Goal: Task Accomplishment & Management: Manage account settings

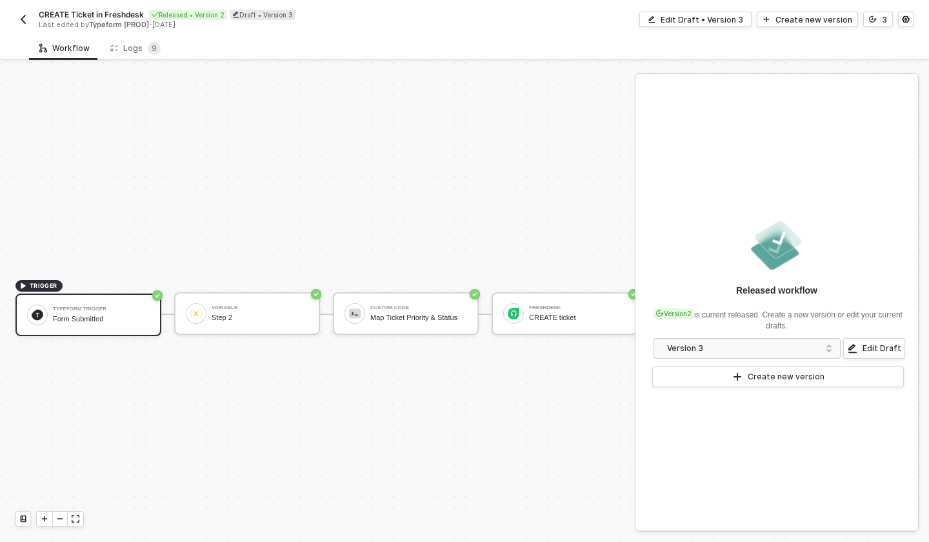
scroll to position [24, 0]
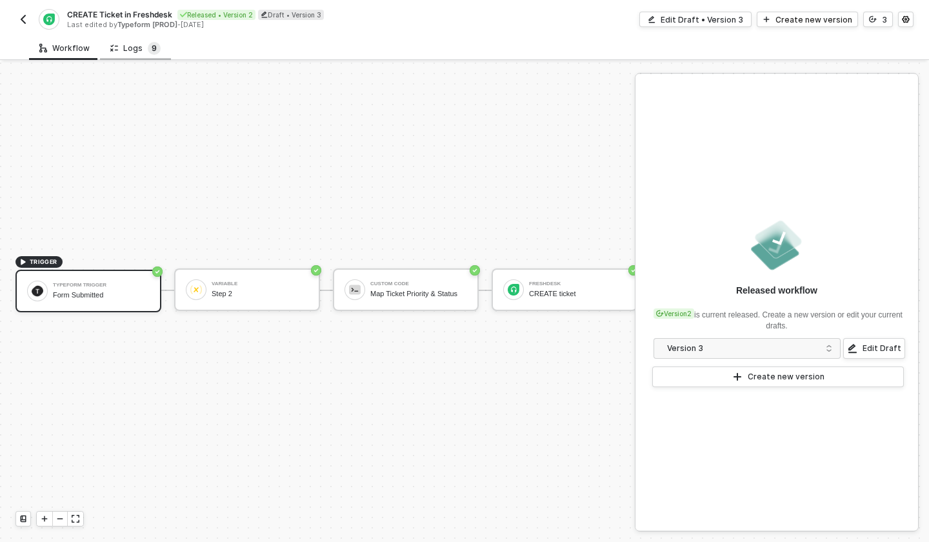
click at [152, 50] on span "9" at bounding box center [154, 48] width 5 height 10
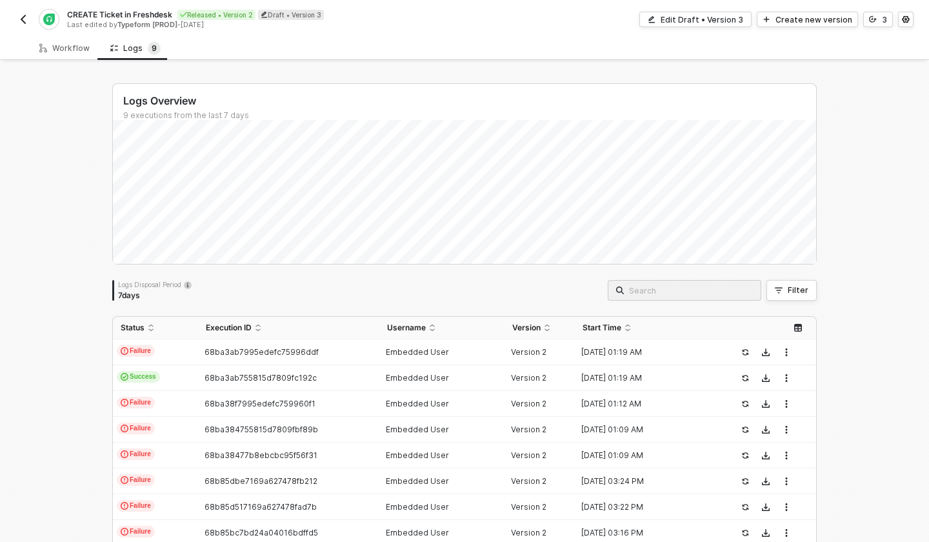
click at [24, 18] on img "button" at bounding box center [23, 19] width 10 height 10
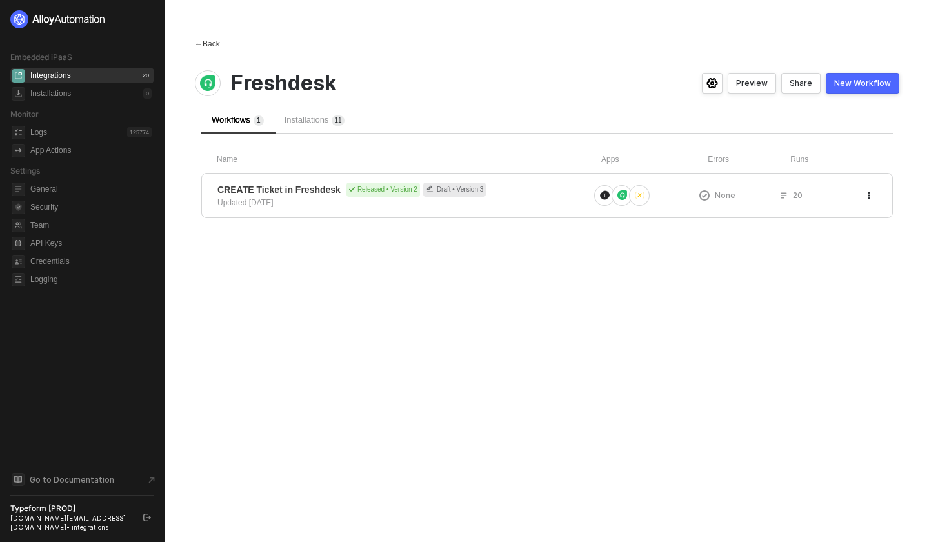
click at [202, 46] on span "←" at bounding box center [199, 43] width 8 height 9
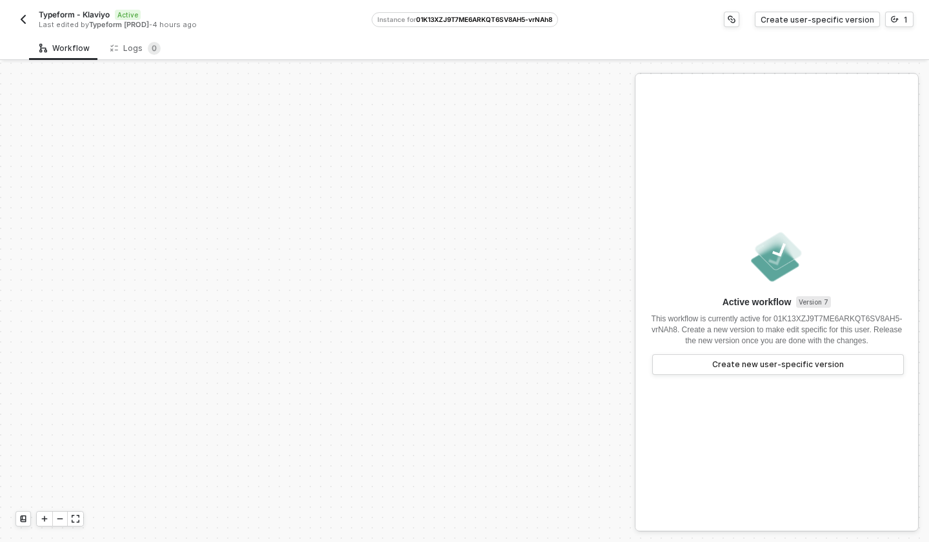
scroll to position [297, 0]
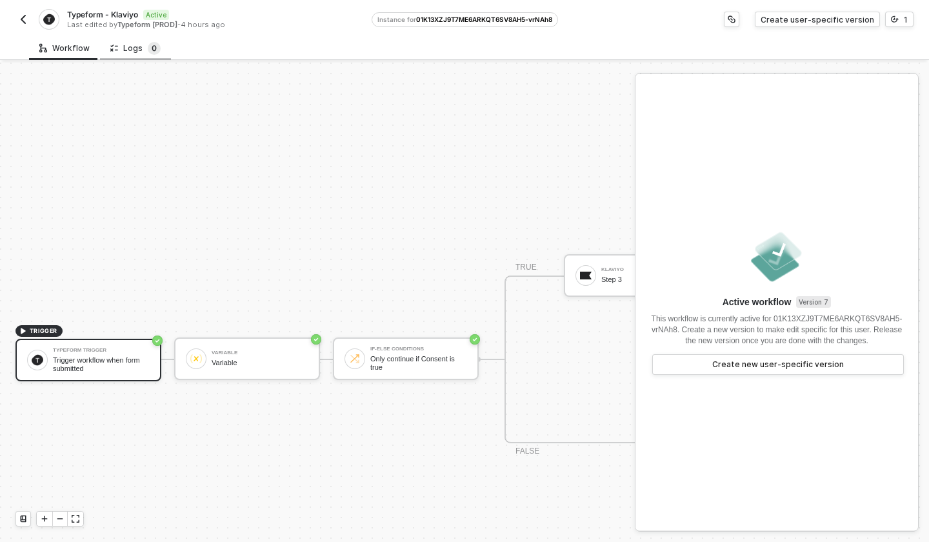
click at [148, 49] on span "0" at bounding box center [154, 48] width 13 height 13
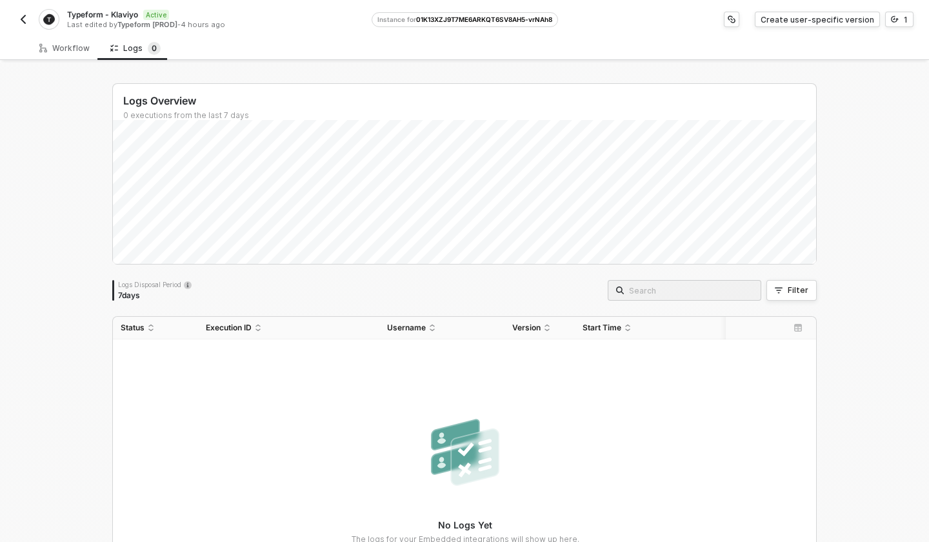
click at [27, 15] on img "button" at bounding box center [23, 19] width 10 height 10
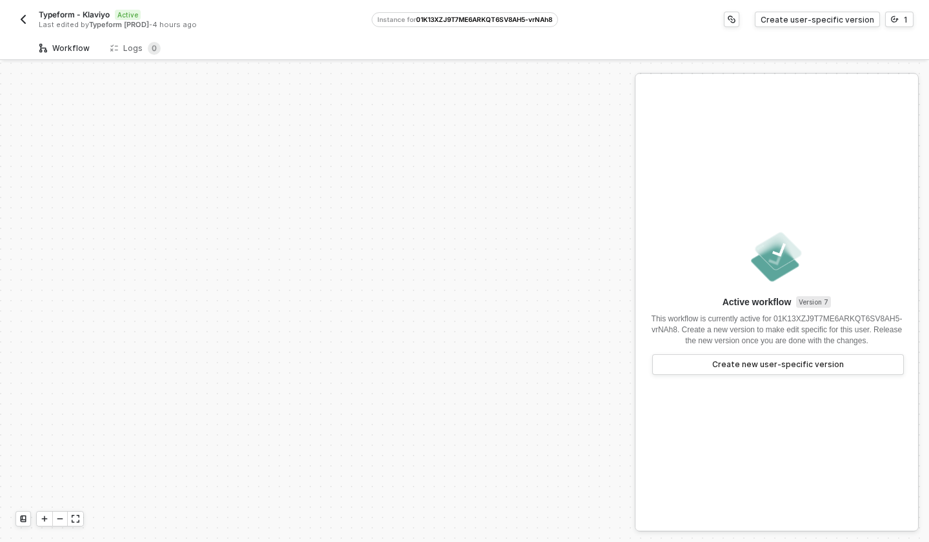
scroll to position [297, 0]
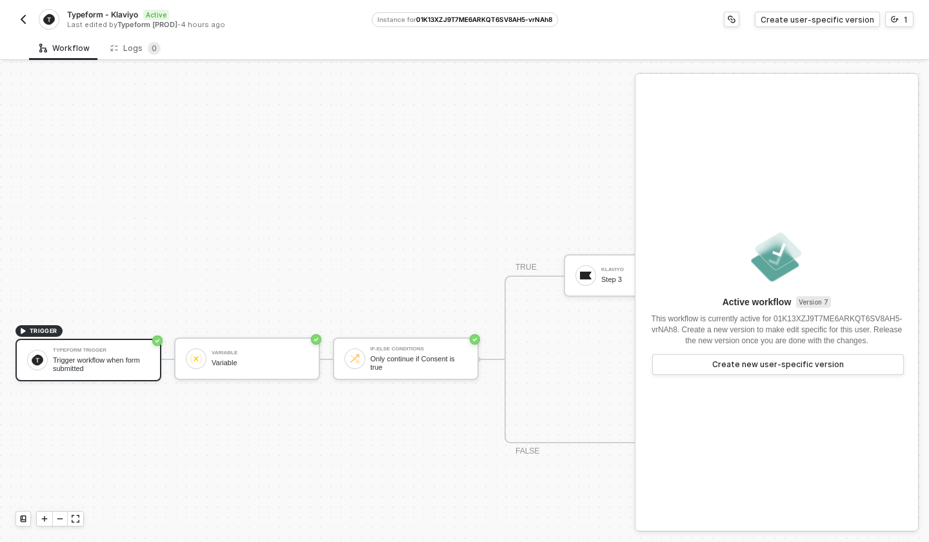
click at [21, 21] on img "button" at bounding box center [23, 19] width 10 height 10
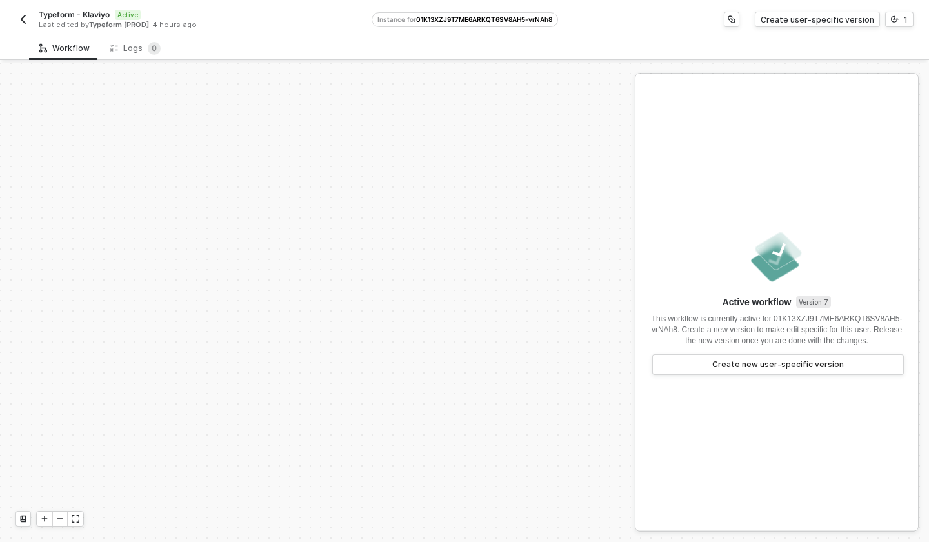
scroll to position [297, 0]
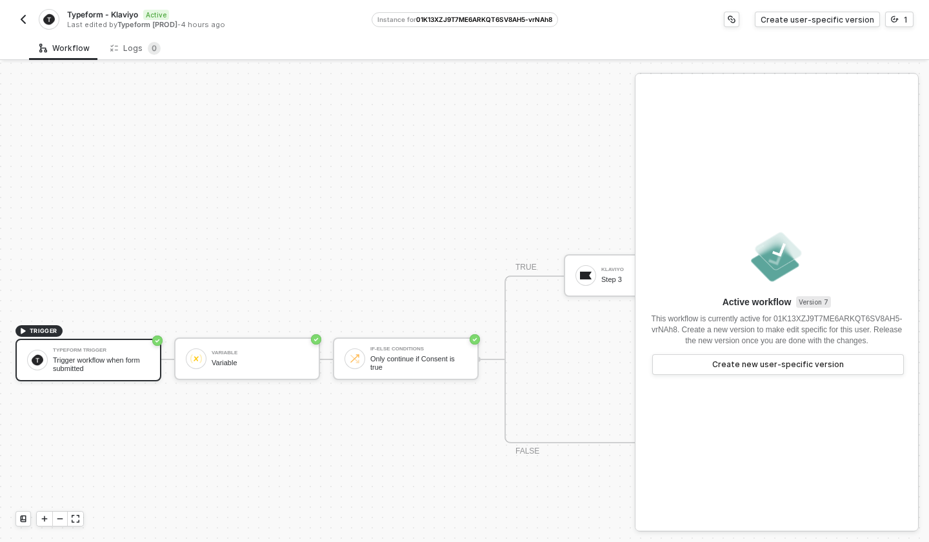
click at [23, 17] on img "button" at bounding box center [23, 19] width 10 height 10
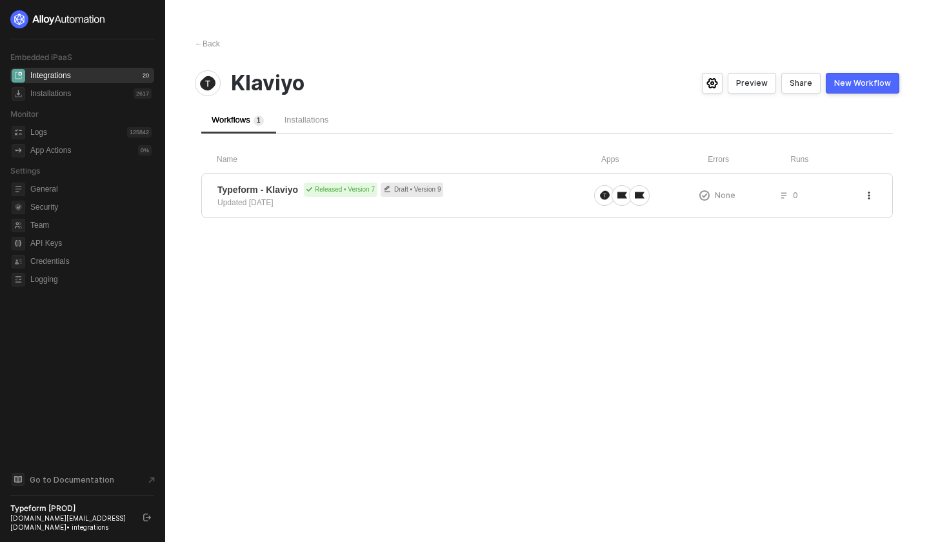
click at [310, 125] on div "Installations" at bounding box center [307, 119] width 45 height 11
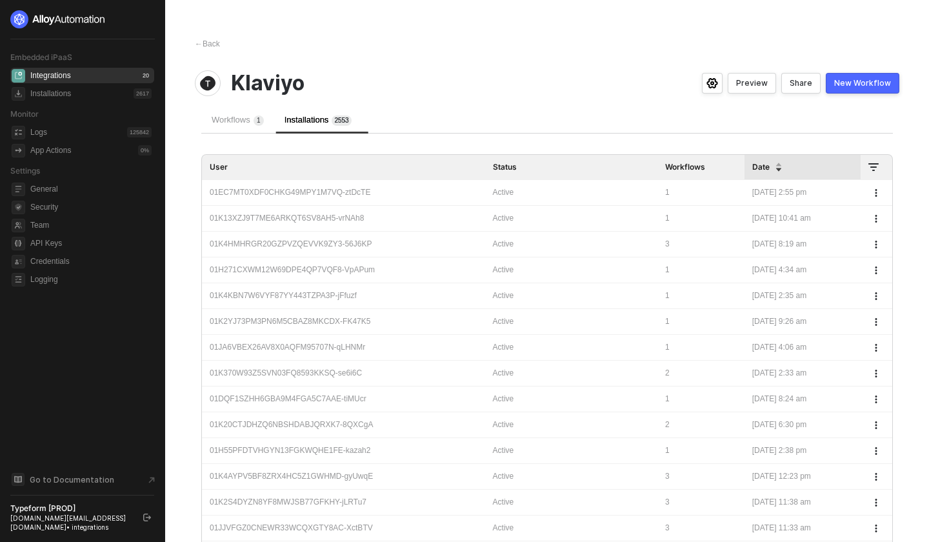
click at [347, 192] on div "01EC7MT0XDF0CHKG49MPY1M7VQ-ztDcTE" at bounding box center [344, 192] width 268 height 12
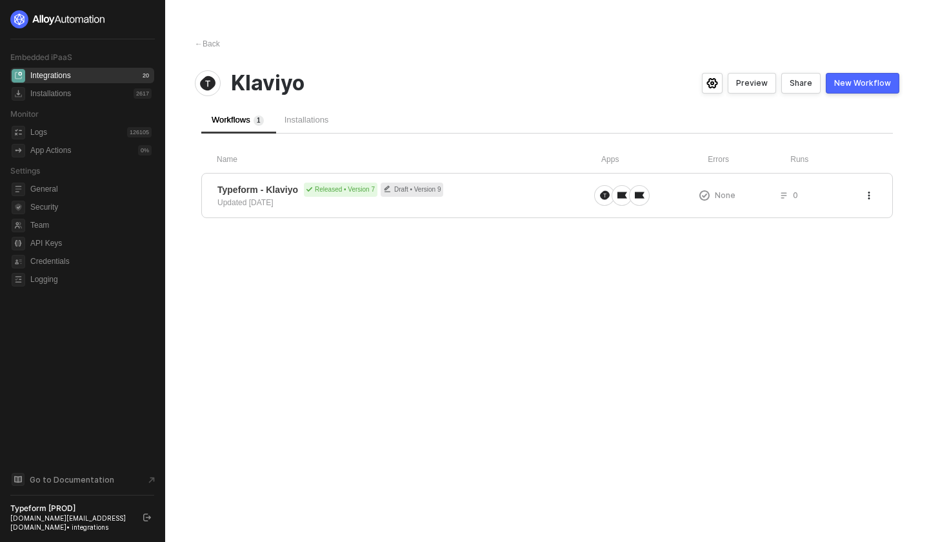
click at [325, 110] on div "Installations" at bounding box center [306, 119] width 65 height 27
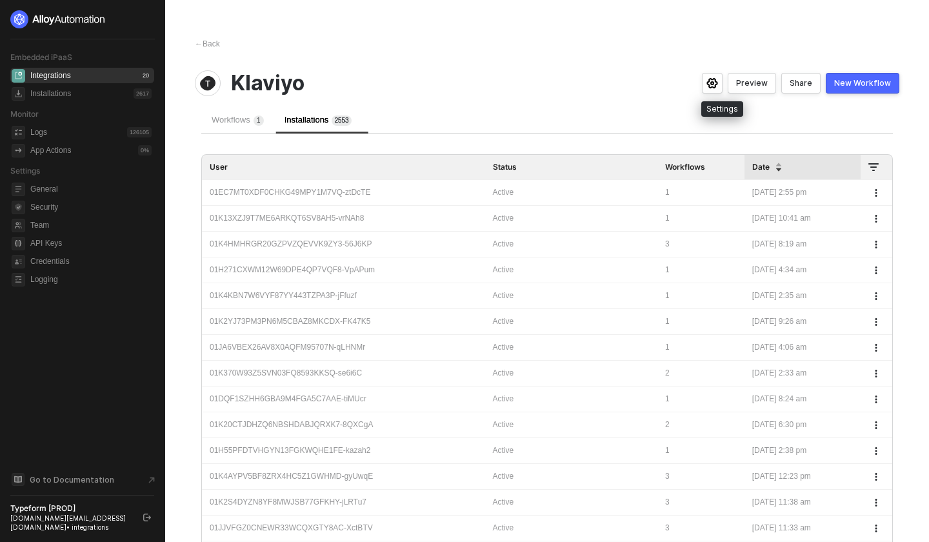
click at [714, 85] on circle "icon-settings" at bounding box center [712, 83] width 3 height 3
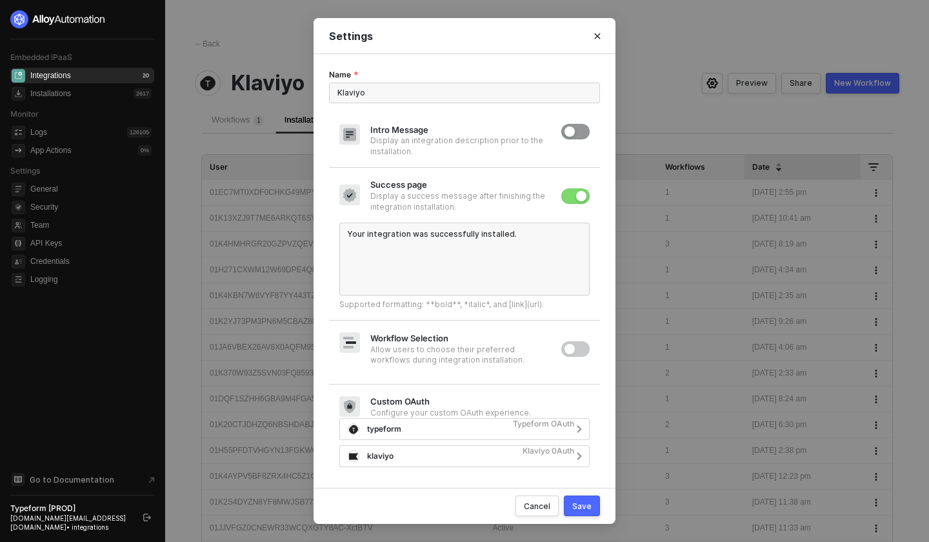
click at [645, 122] on div "Settings Name Klaviyo Intro Message Display an integration description prior to…" at bounding box center [464, 271] width 929 height 542
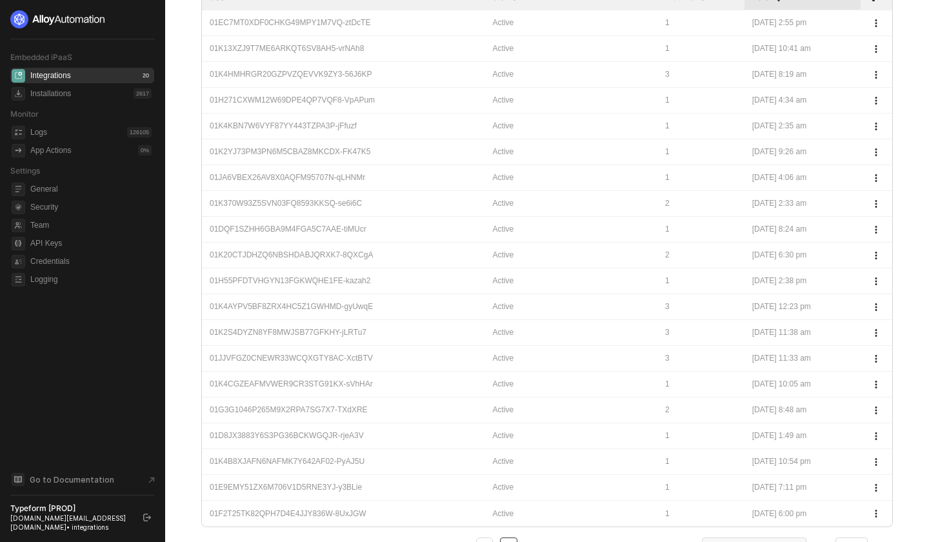
scroll to position [230, 0]
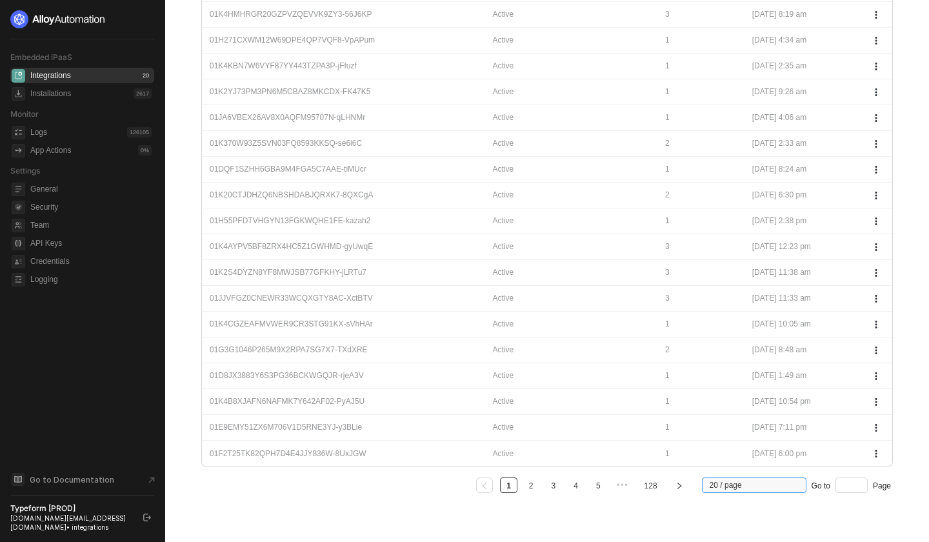
click at [705, 488] on div "20 / page" at bounding box center [754, 485] width 105 height 15
click at [741, 456] on div "100 / page" at bounding box center [754, 462] width 84 height 14
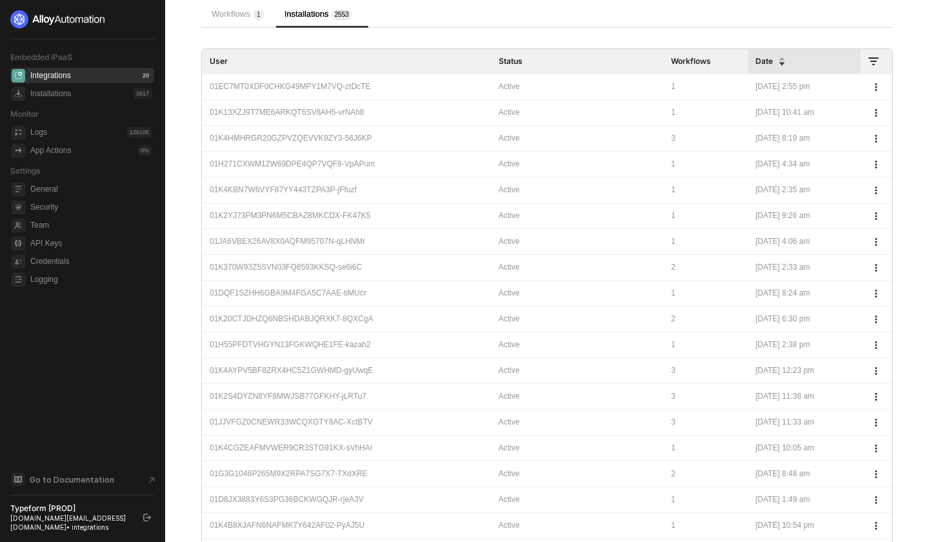
scroll to position [28, 0]
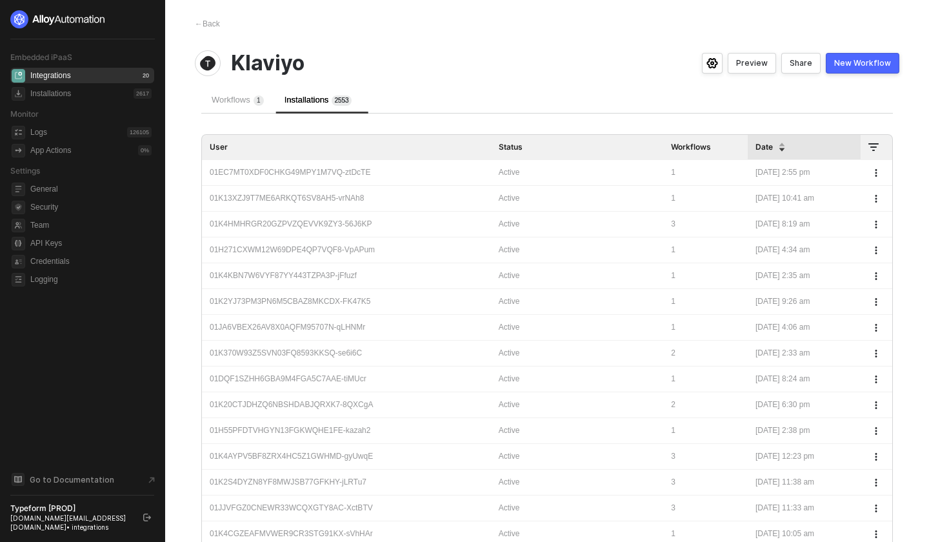
scroll to position [0, 0]
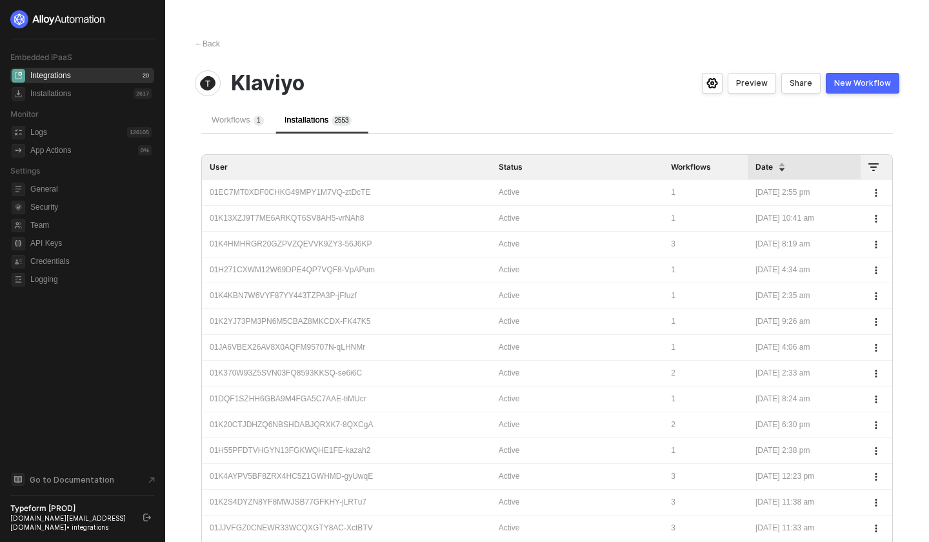
click at [206, 43] on div "← Back" at bounding box center [207, 44] width 25 height 11
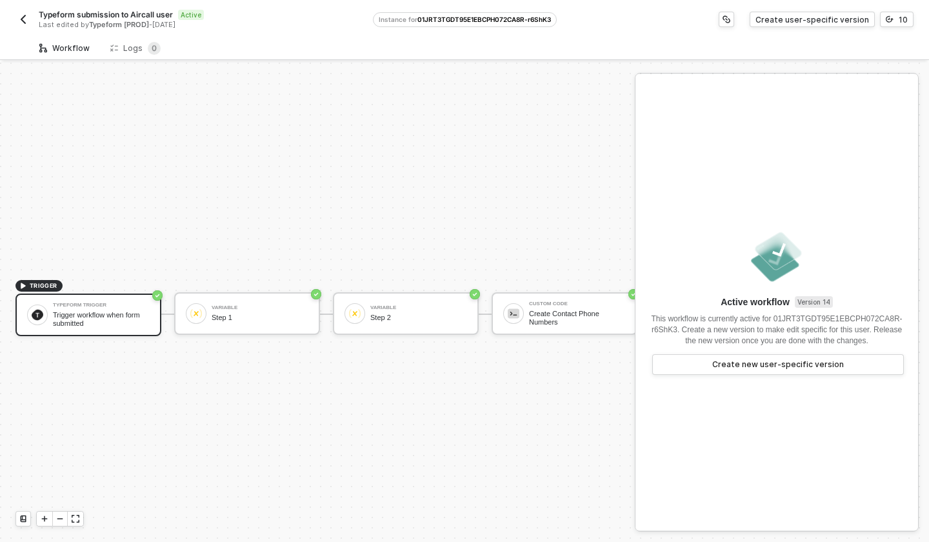
scroll to position [24, 0]
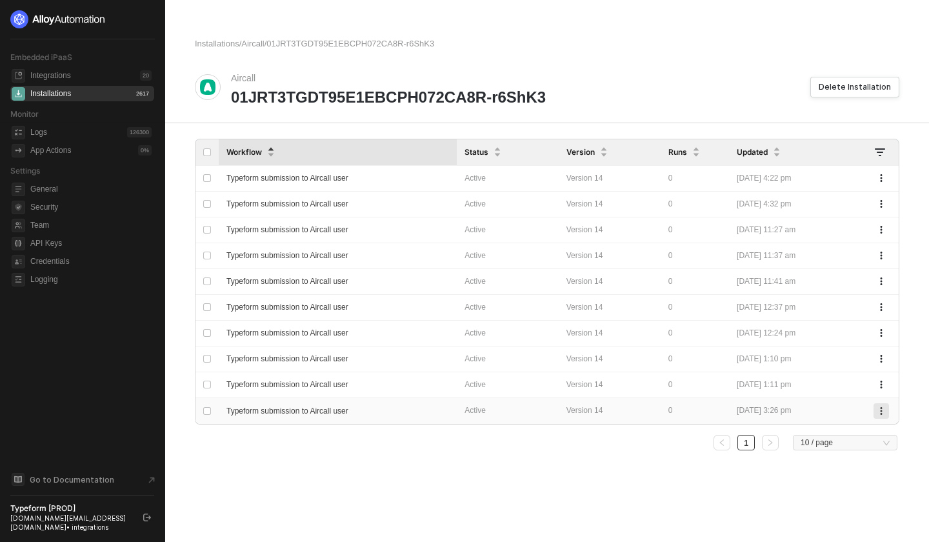
click at [886, 404] on button "button" at bounding box center [881, 410] width 15 height 15
click at [640, 450] on ul "1 10 / page" at bounding box center [547, 442] width 705 height 15
click at [203, 412] on input "checkbox" at bounding box center [207, 411] width 8 height 8
checkbox input "true"
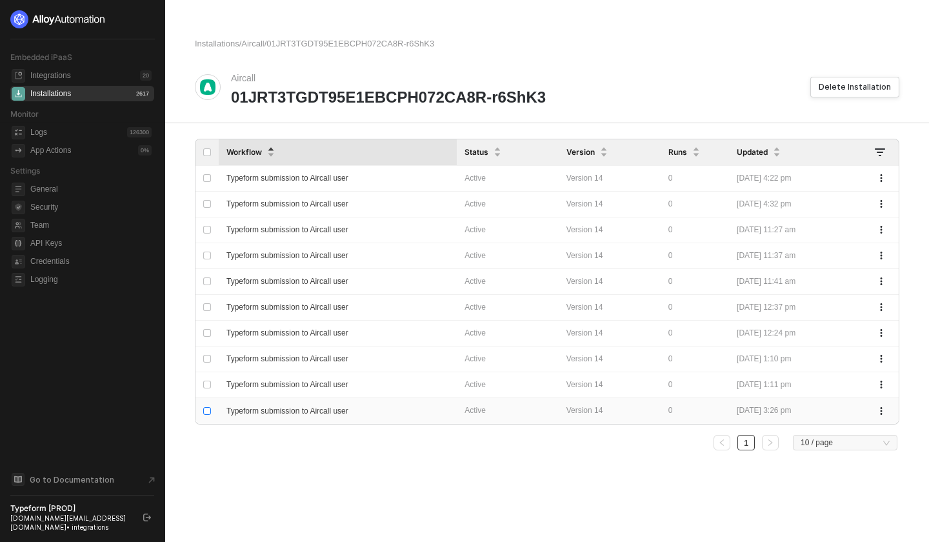
checkbox input "true"
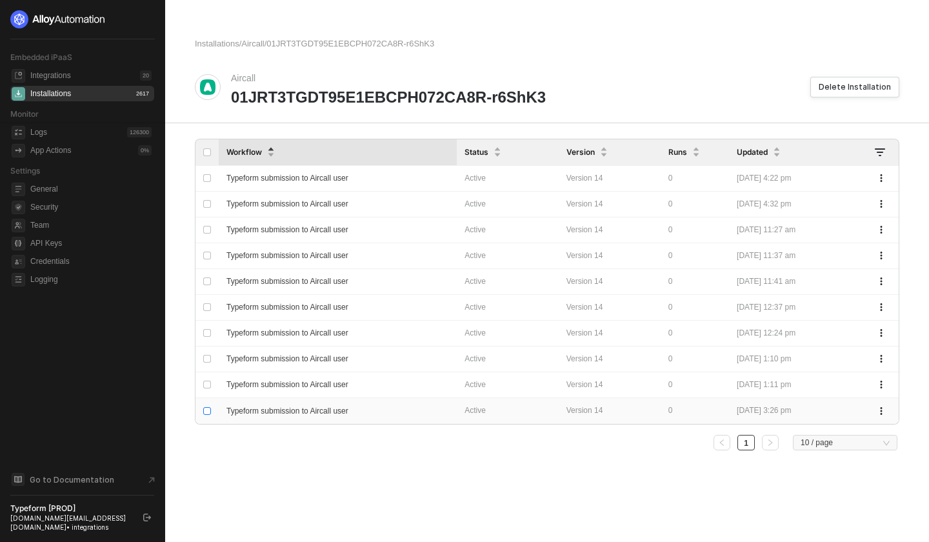
checkbox input "true"
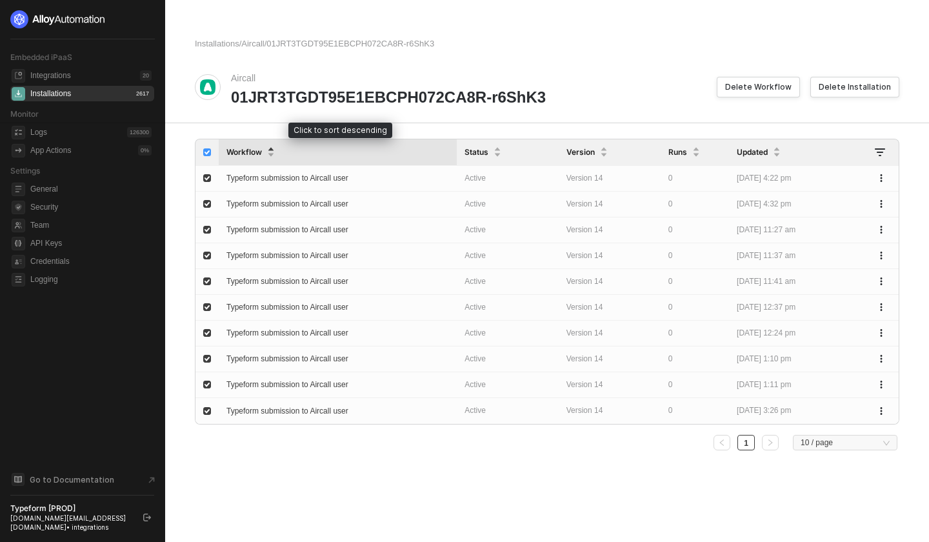
click at [209, 147] on label at bounding box center [207, 152] width 8 height 14
click at [209, 148] on input "Select all" at bounding box center [207, 152] width 8 height 8
checkbox input "false"
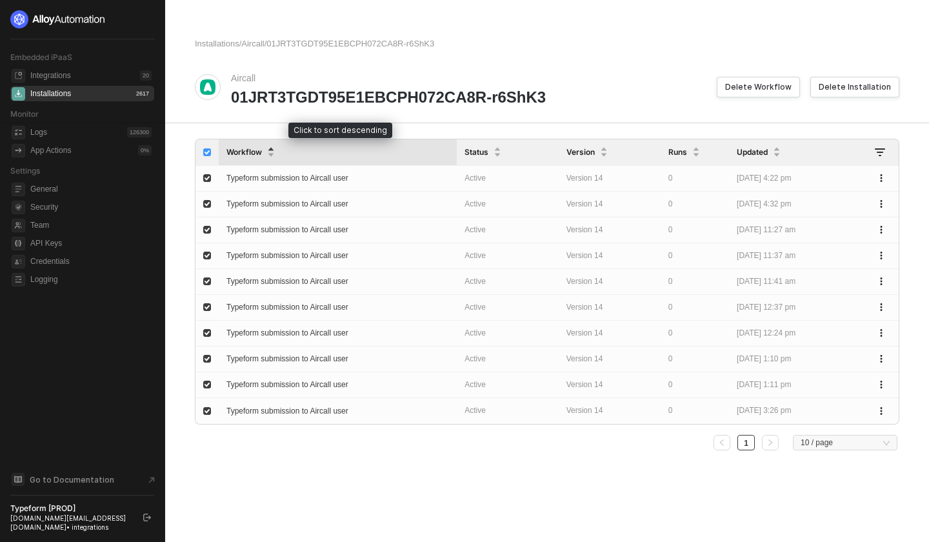
checkbox input "false"
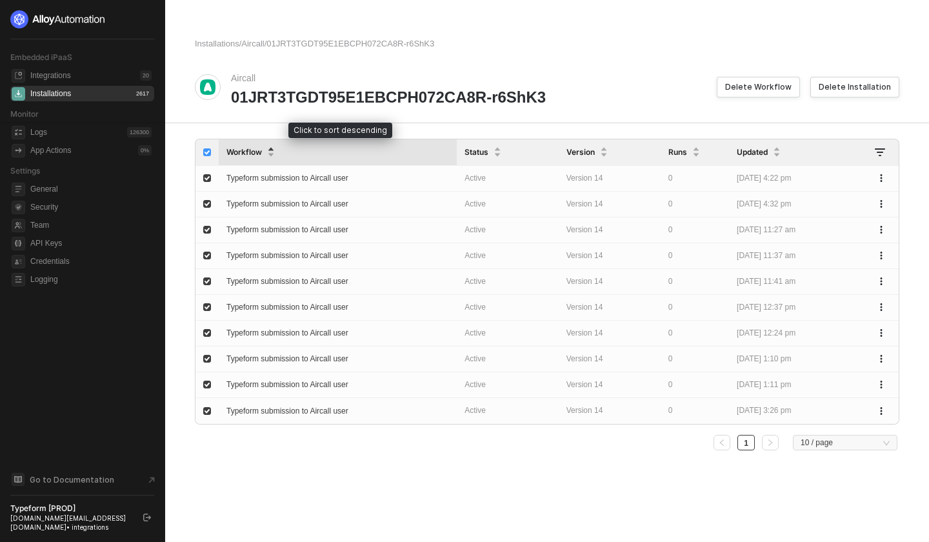
checkbox input "false"
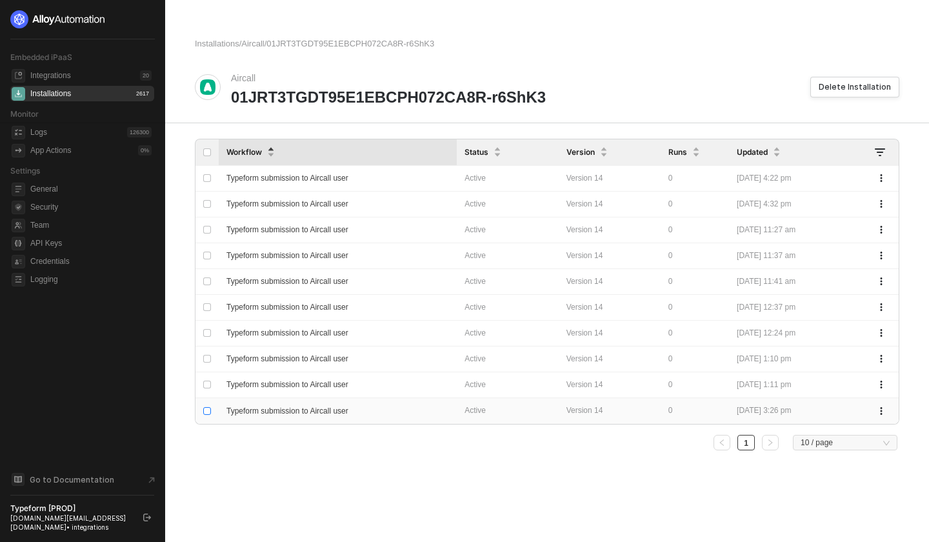
click at [208, 412] on input "checkbox" at bounding box center [207, 411] width 8 height 8
checkbox input "true"
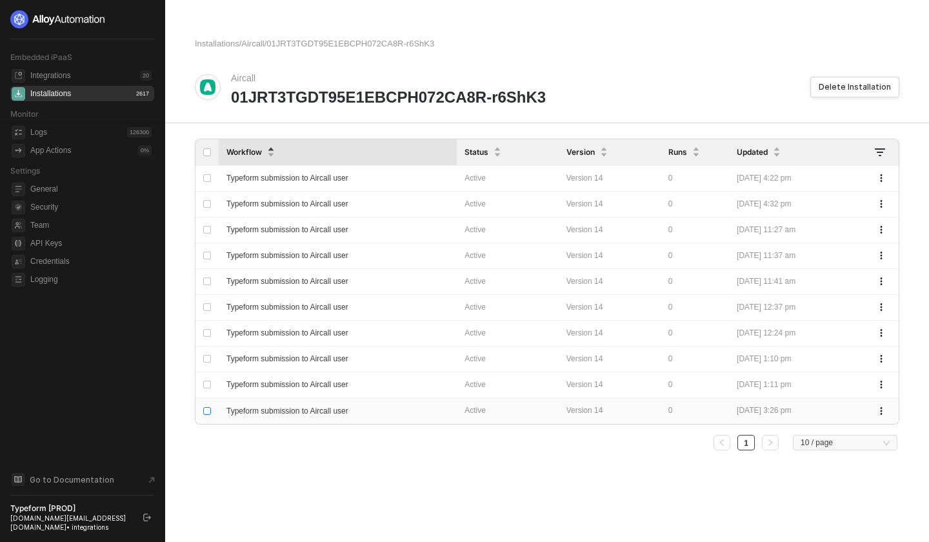
checkbox input "true"
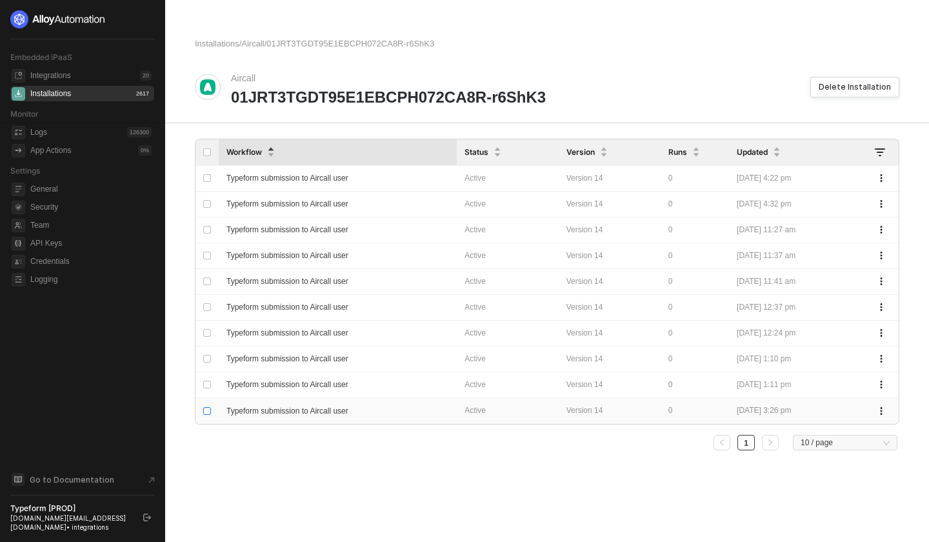
checkbox input "true"
click at [208, 412] on input "checkbox" at bounding box center [207, 411] width 8 height 8
checkbox input "false"
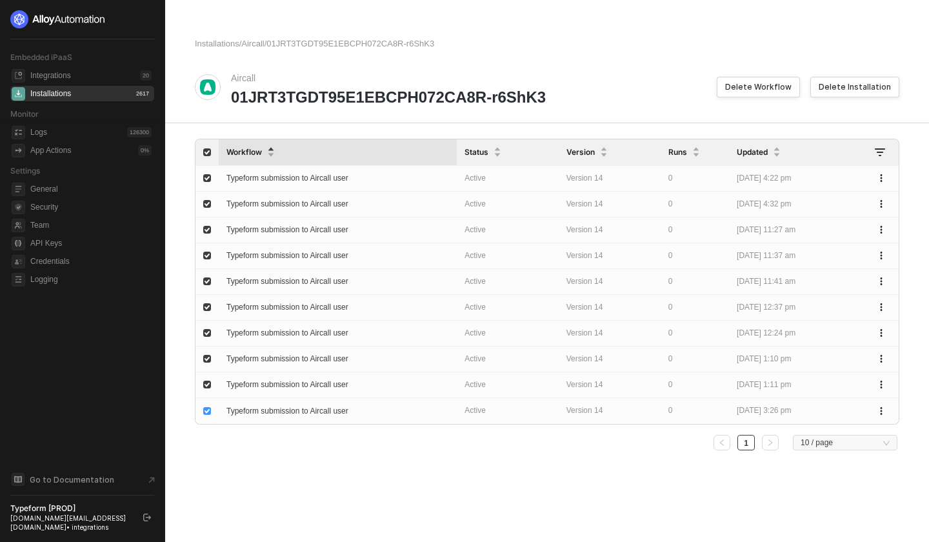
checkbox input "false"
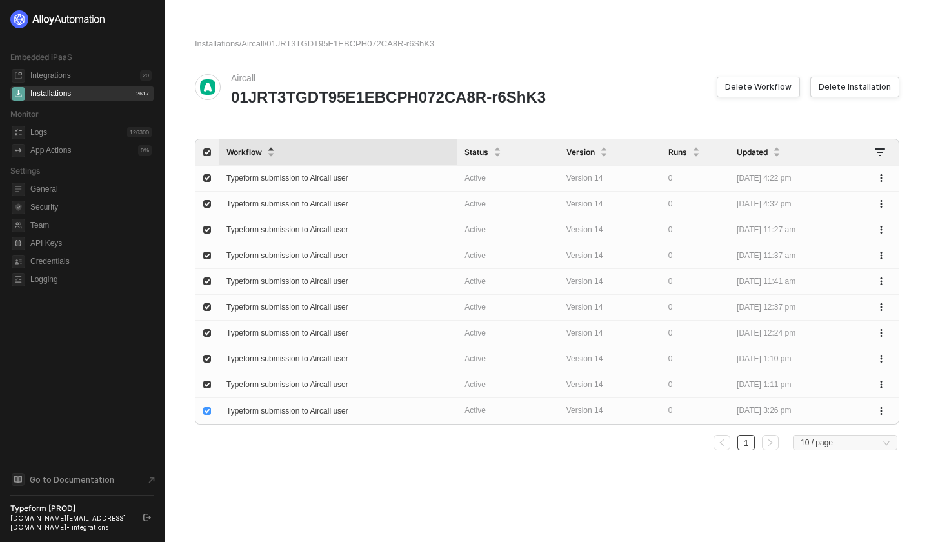
checkbox input "false"
click at [254, 410] on span "Typeform submission to Aircall user" at bounding box center [288, 411] width 122 height 9
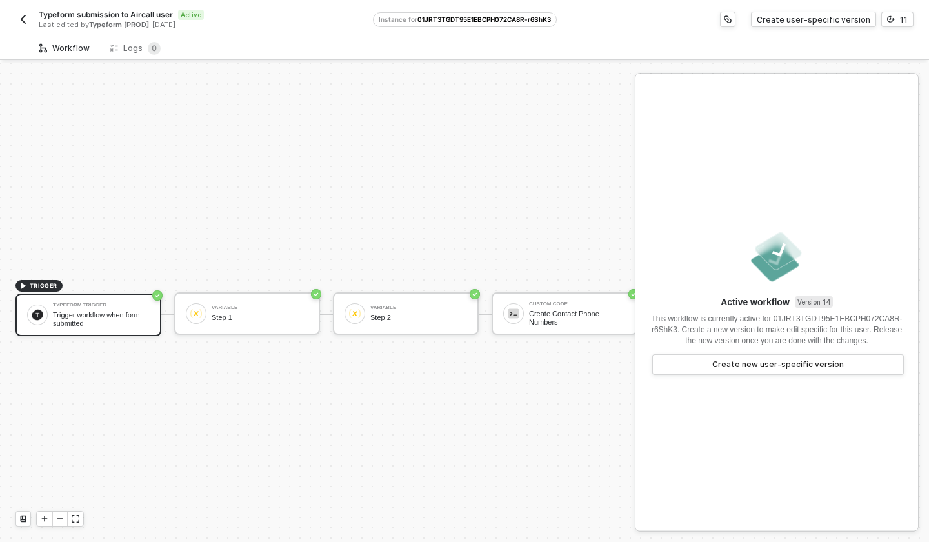
scroll to position [24, 0]
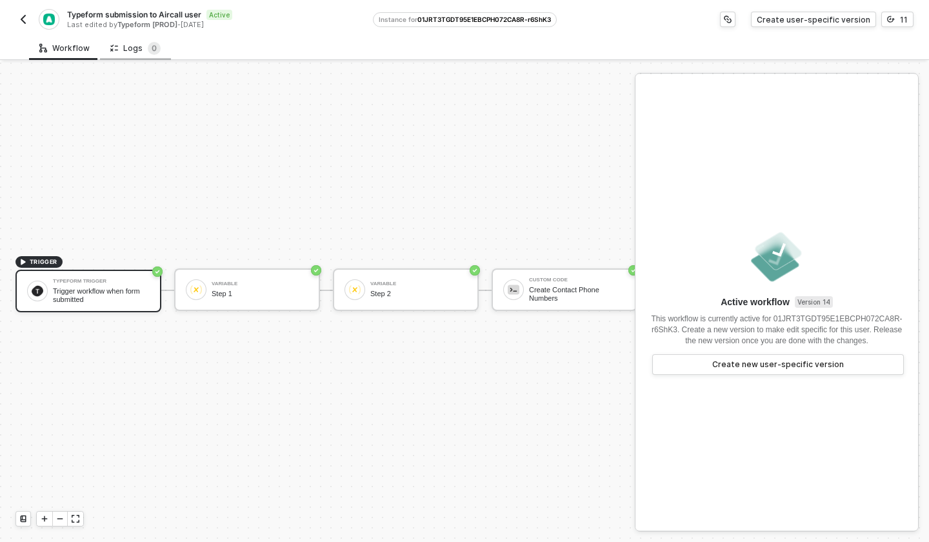
click at [123, 48] on div "Logs 0" at bounding box center [135, 48] width 50 height 13
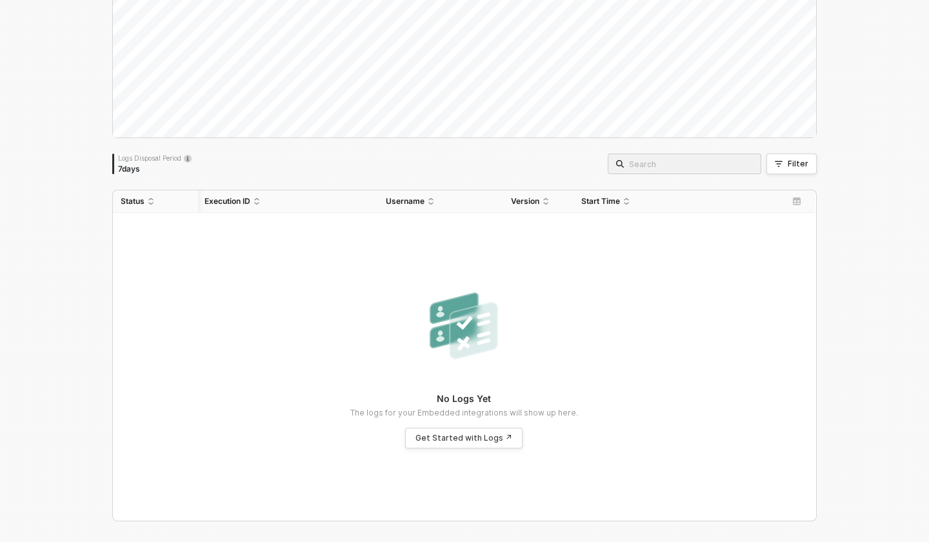
scroll to position [0, 0]
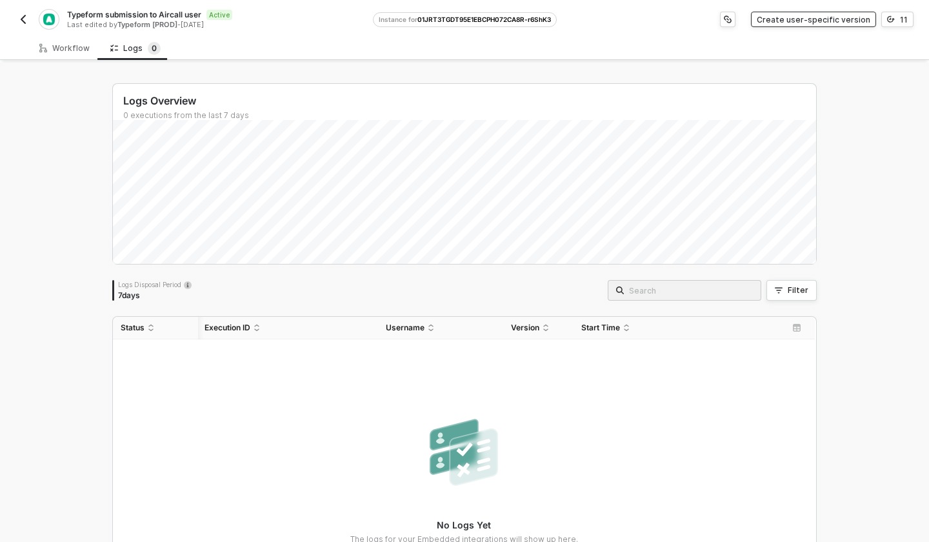
click at [803, 21] on div "Create user-specific version" at bounding box center [814, 19] width 114 height 11
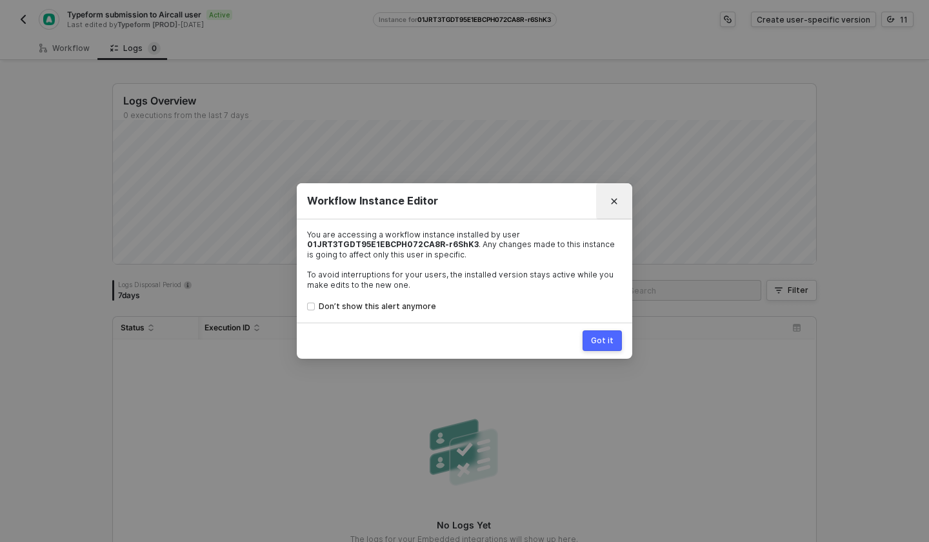
click at [613, 199] on icon "Close" at bounding box center [615, 201] width 6 height 6
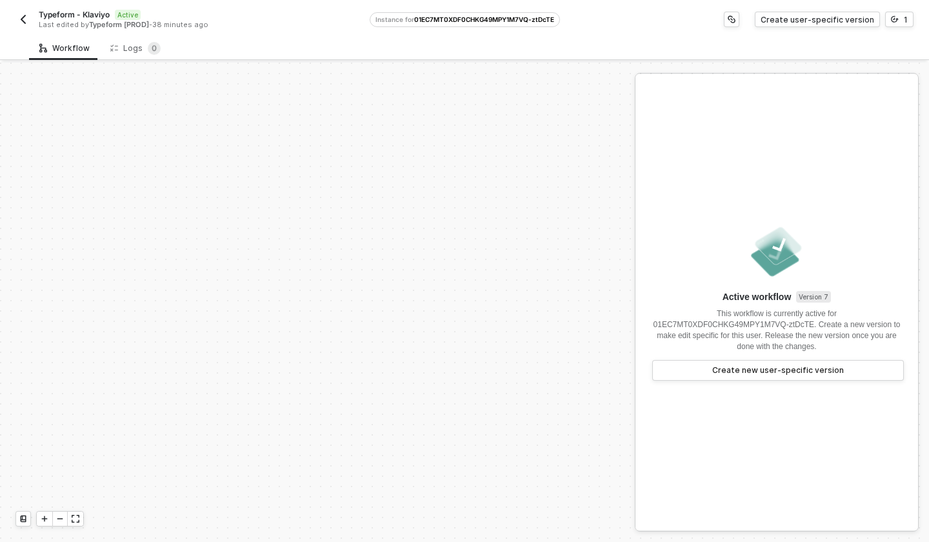
scroll to position [297, 0]
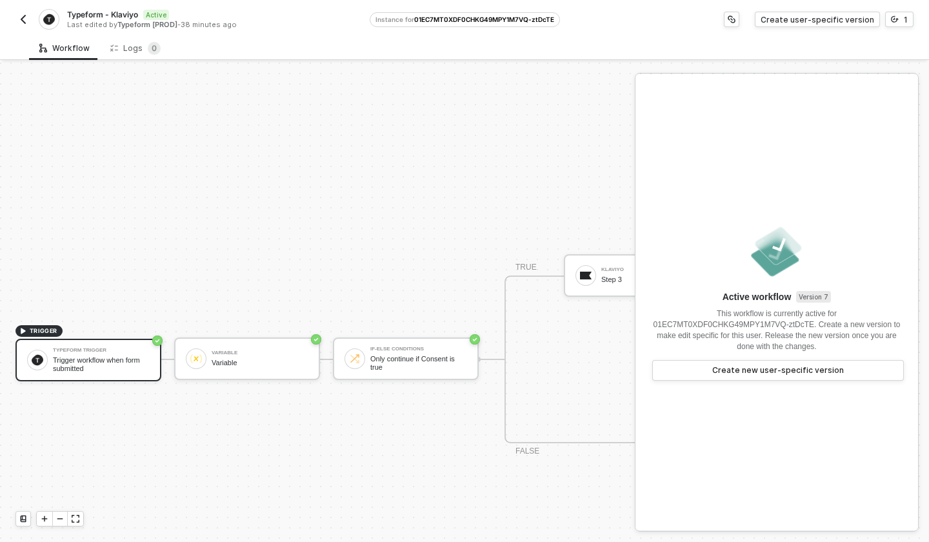
click at [25, 17] on img "button" at bounding box center [23, 19] width 10 height 10
